Goal: Information Seeking & Learning: Learn about a topic

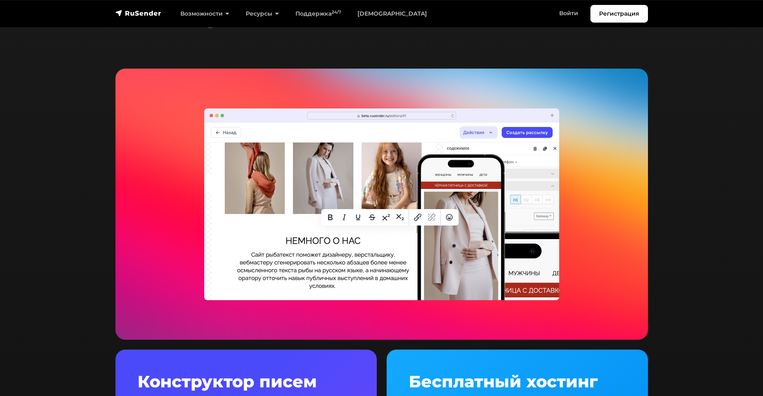
scroll to position [1643, 0]
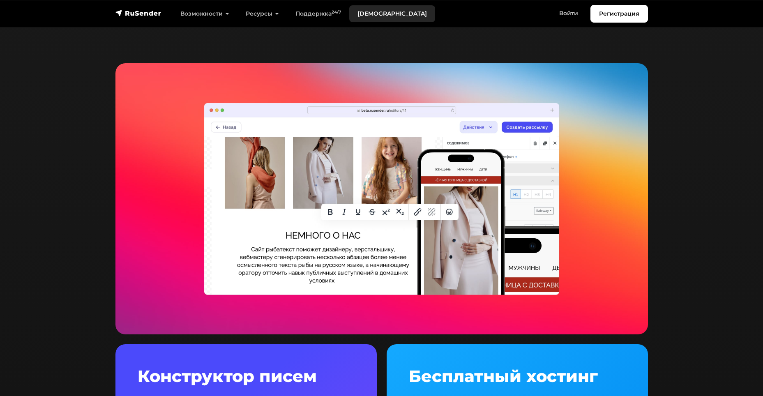
click at [367, 13] on link "[DEMOGRAPHIC_DATA]" at bounding box center [392, 13] width 86 height 17
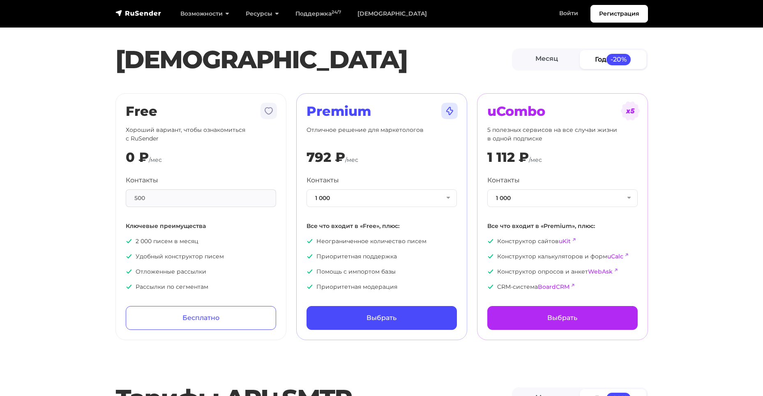
click at [369, 207] on div "Контакты 1 000 1 000 2 000 3 000 4 000 5 000 7 500 10 000 13 000 15 000 20 000 …" at bounding box center [381, 233] width 150 height 116
click at [372, 199] on button "1 000" at bounding box center [381, 198] width 150 height 18
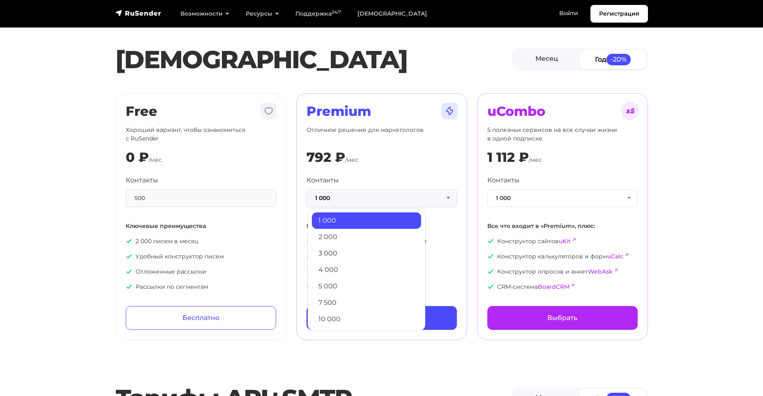
click at [372, 199] on button "1 000" at bounding box center [381, 198] width 150 height 18
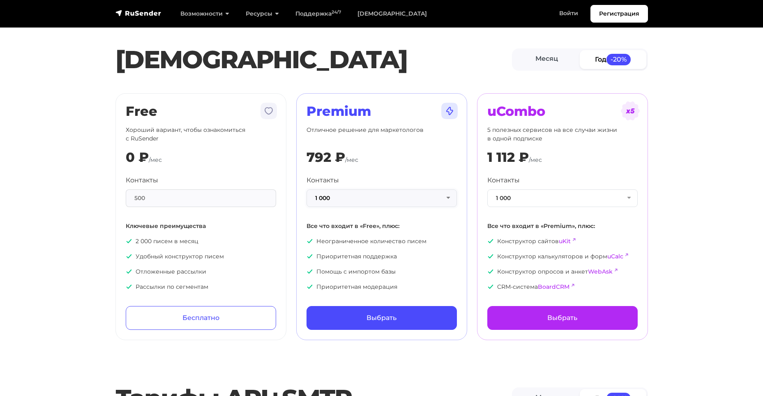
click at [367, 196] on button "1 000" at bounding box center [381, 198] width 150 height 18
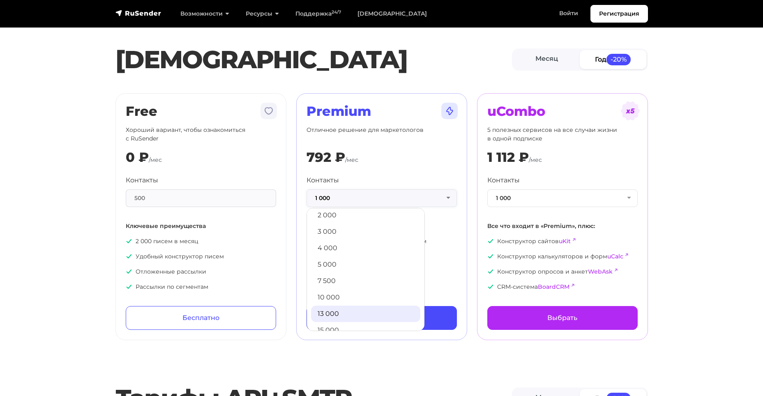
scroll to position [41, 0]
click at [341, 281] on link "10 000" at bounding box center [365, 278] width 109 height 16
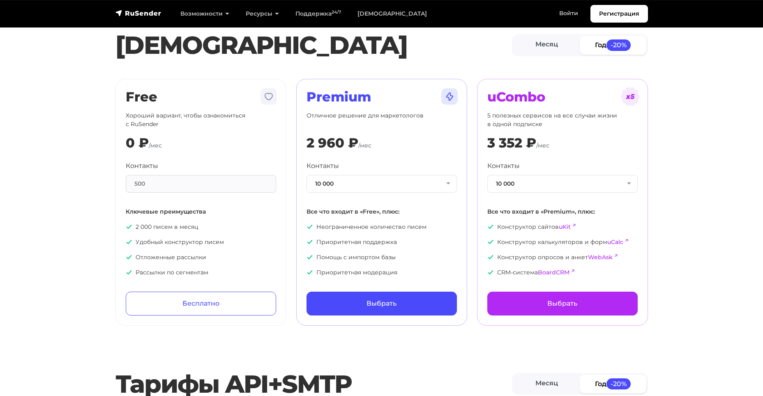
scroll to position [0, 0]
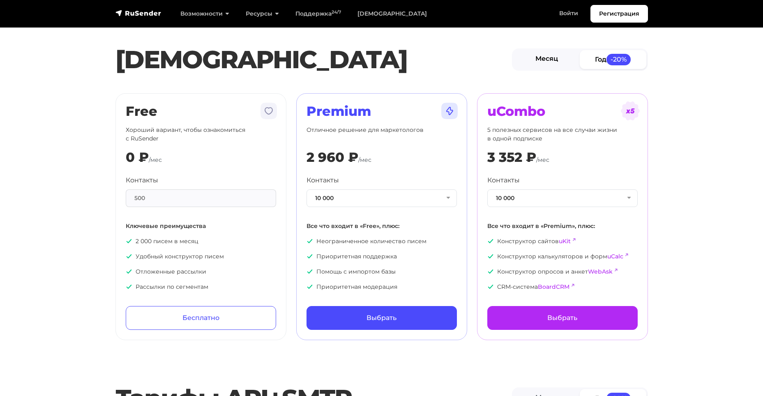
click at [543, 67] on link "Месяц" at bounding box center [546, 59] width 67 height 18
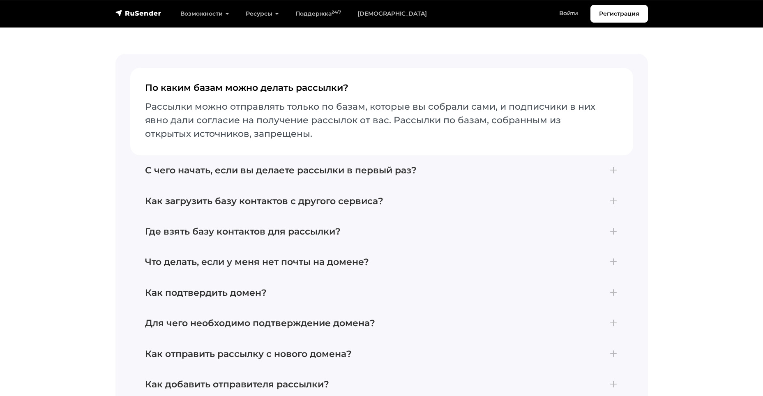
scroll to position [1848, 0]
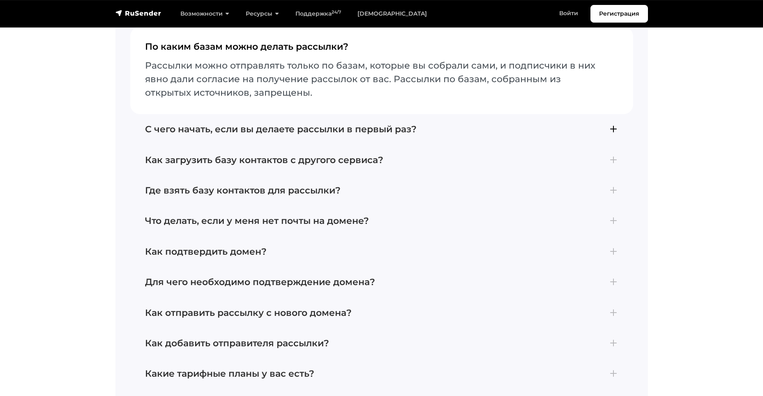
click at [305, 126] on h4 "С чего начать, если вы делаете рассылки в первый раз?" at bounding box center [381, 129] width 473 height 11
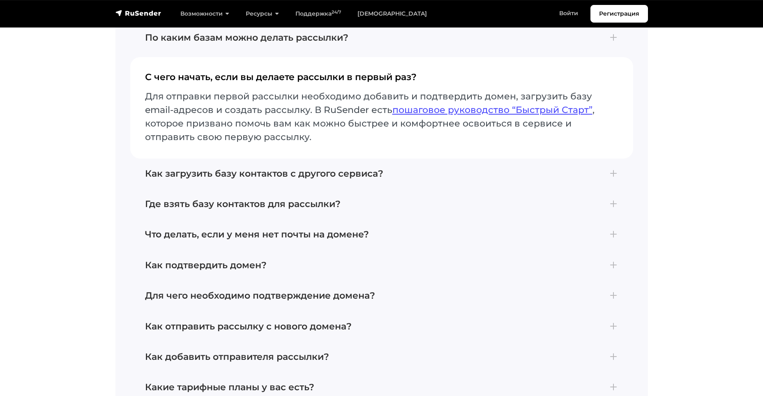
scroll to position [1889, 0]
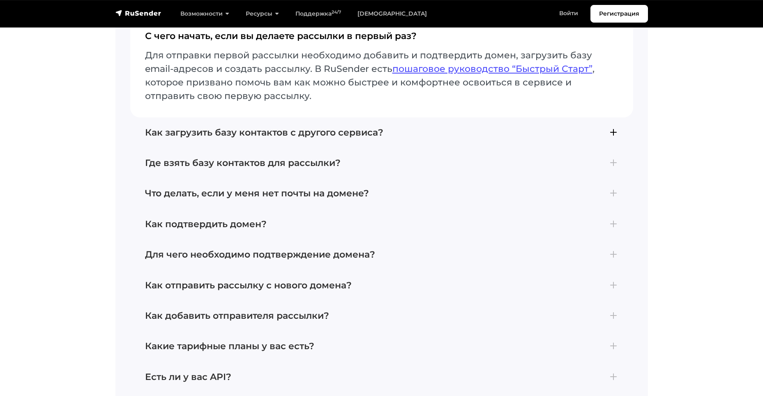
click at [268, 132] on button "Как загрузить базу контактов с другого сервиса? Если вы ранее пользовались друг…" at bounding box center [381, 132] width 503 height 30
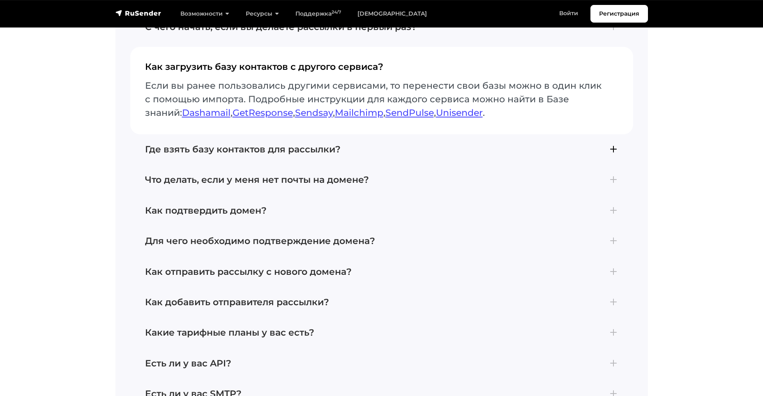
click at [256, 144] on h4 "Где взять базу контактов для рассылки?" at bounding box center [381, 149] width 473 height 11
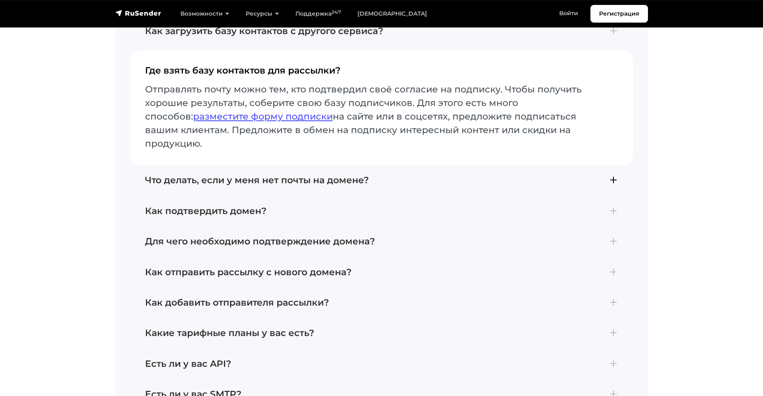
scroll to position [1930, 0]
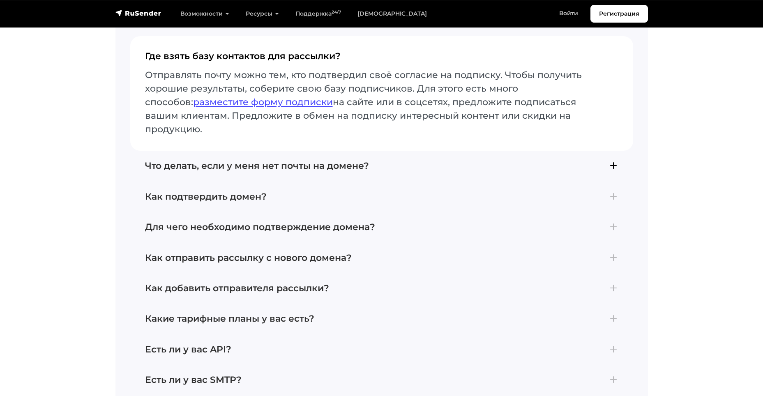
click at [348, 161] on h4 "Что делать, если у меня нет почты на домене?" at bounding box center [381, 166] width 473 height 11
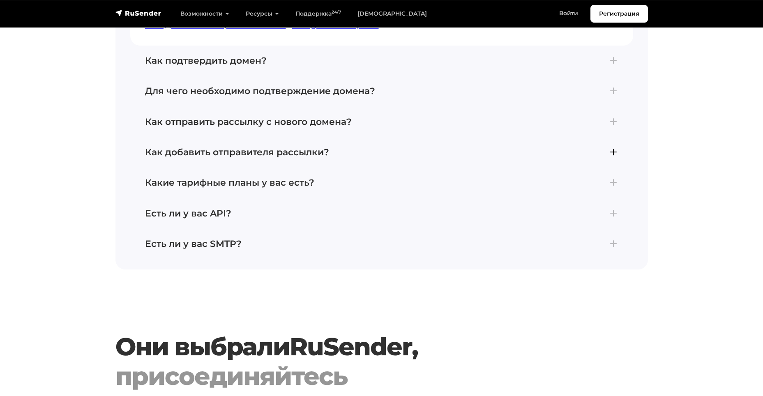
scroll to position [2054, 0]
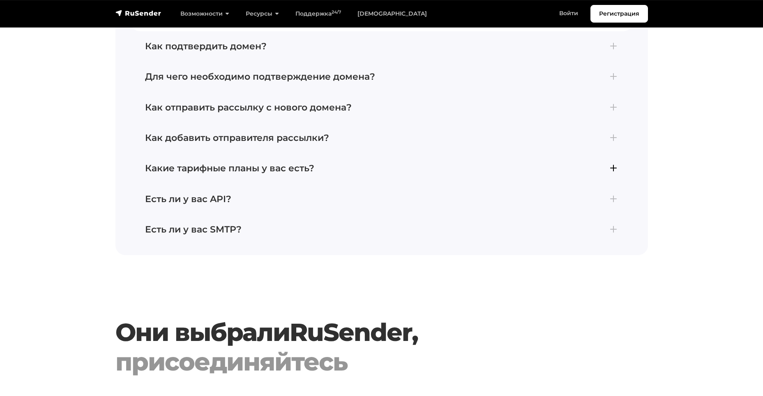
click at [266, 163] on h4 "Какие тарифные планы у вас есть?" at bounding box center [381, 168] width 473 height 11
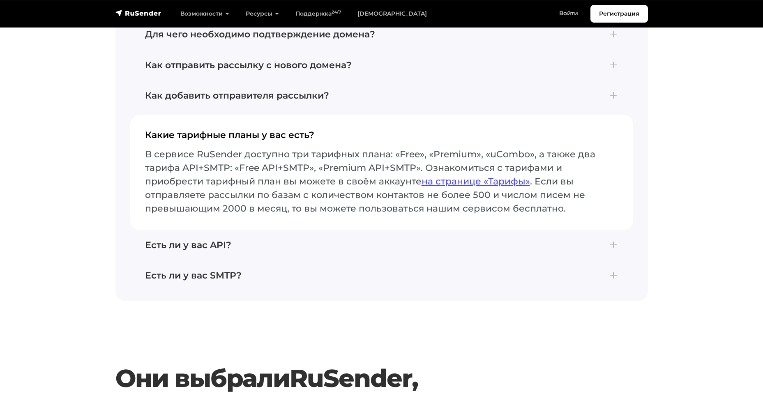
scroll to position [2034, 0]
click at [260, 131] on h4 "Какие тарифные планы у вас есть?" at bounding box center [381, 139] width 473 height 17
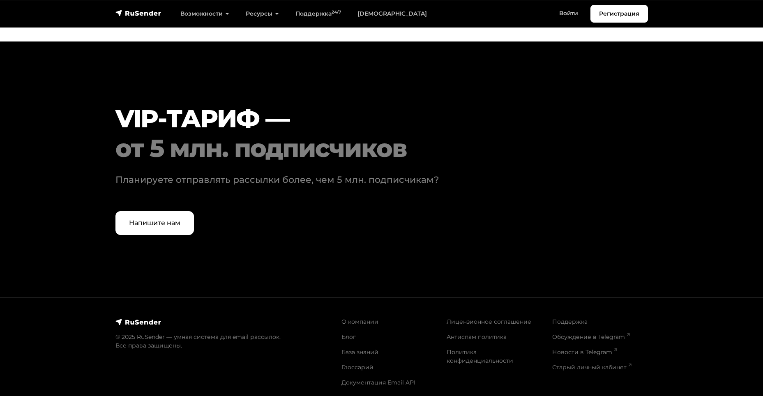
scroll to position [2502, 0]
